Goal: Navigation & Orientation: Find specific page/section

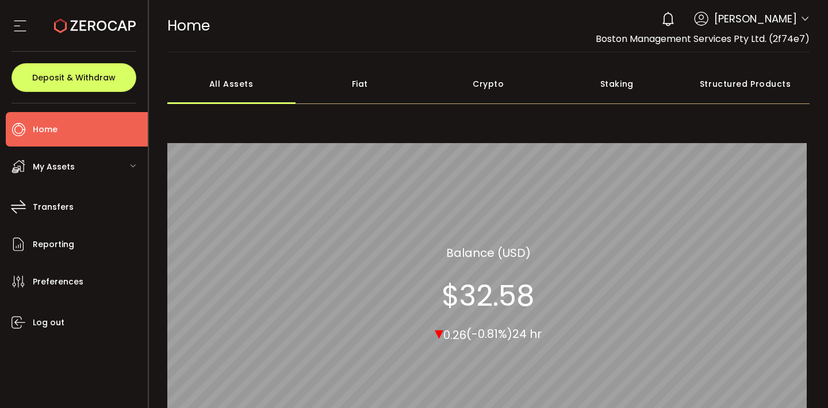
scroll to position [74, 0]
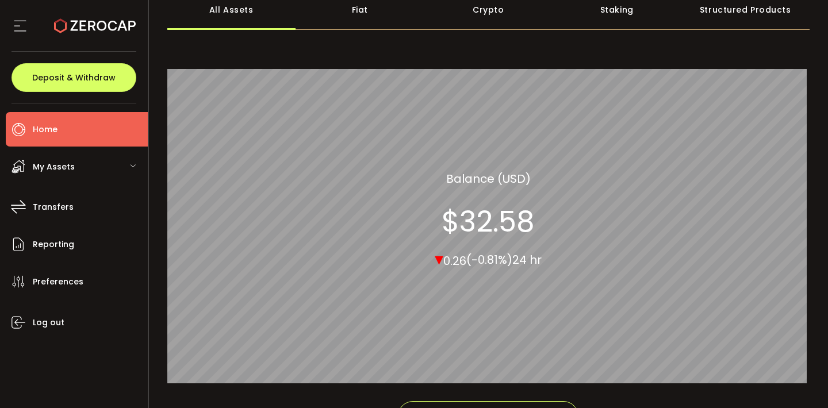
click at [133, 166] on icon at bounding box center [132, 166] width 7 height 7
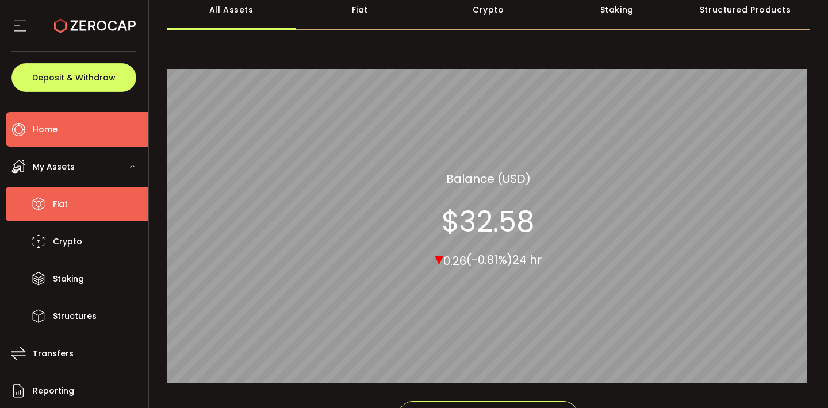
click at [67, 204] on span "Fiat" at bounding box center [60, 204] width 15 height 17
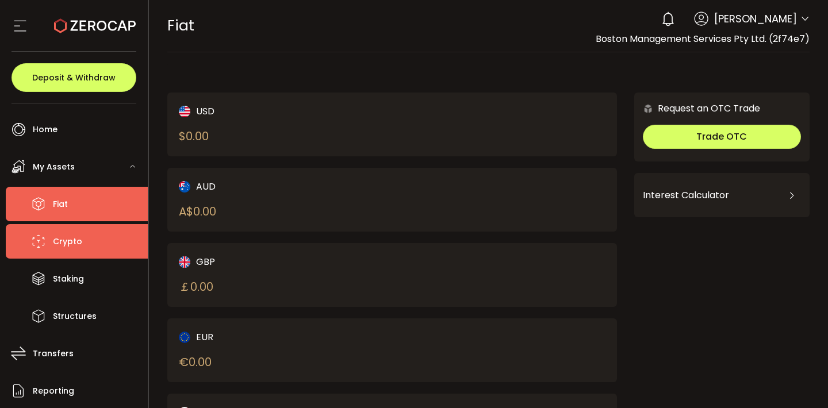
click at [72, 238] on span "Crypto" at bounding box center [67, 241] width 29 height 17
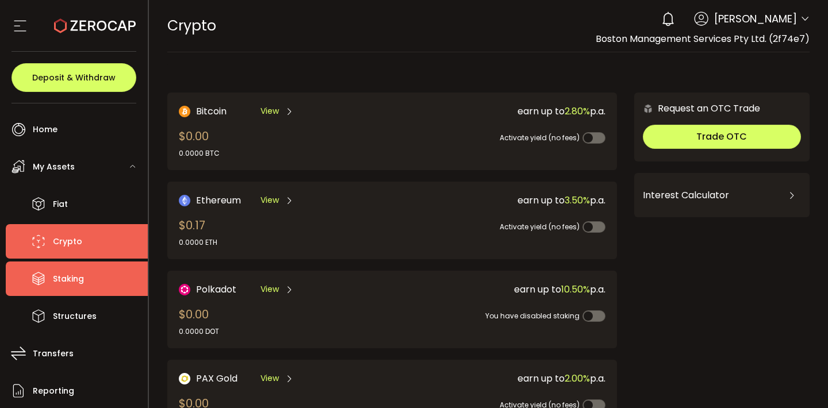
click at [70, 277] on span "Staking" at bounding box center [68, 279] width 31 height 17
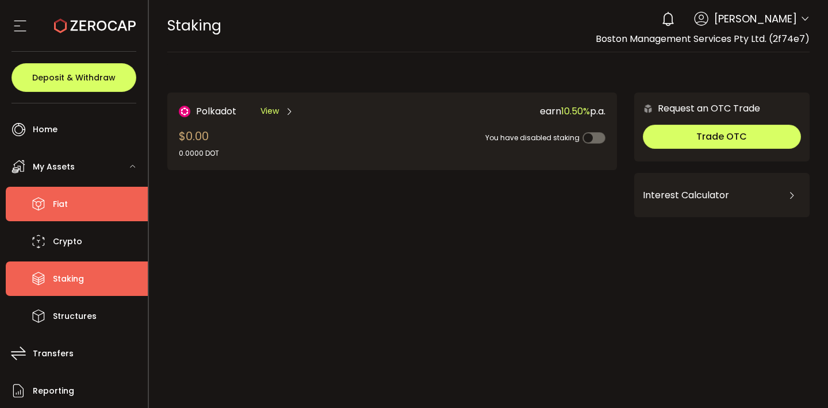
click at [63, 204] on span "Fiat" at bounding box center [60, 204] width 15 height 17
